Goal: Find specific page/section

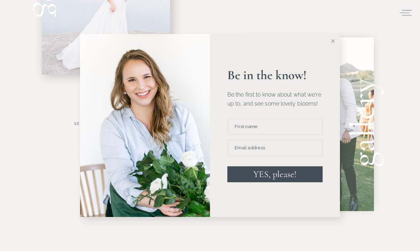
scroll to position [409, 0]
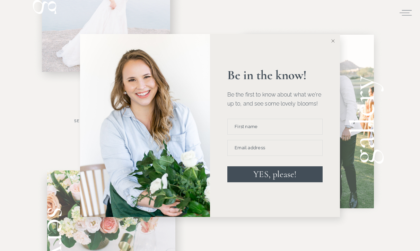
click at [332, 39] on icon at bounding box center [333, 40] width 3 height 3
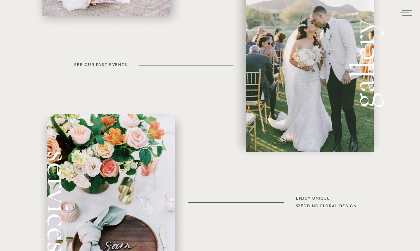
scroll to position [468, 0]
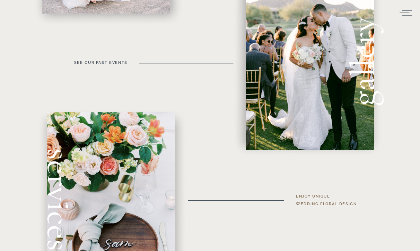
click at [317, 193] on h3 "enjoy unique wedding floral Design" at bounding box center [334, 200] width 76 height 15
